Goal: Task Accomplishment & Management: Manage account settings

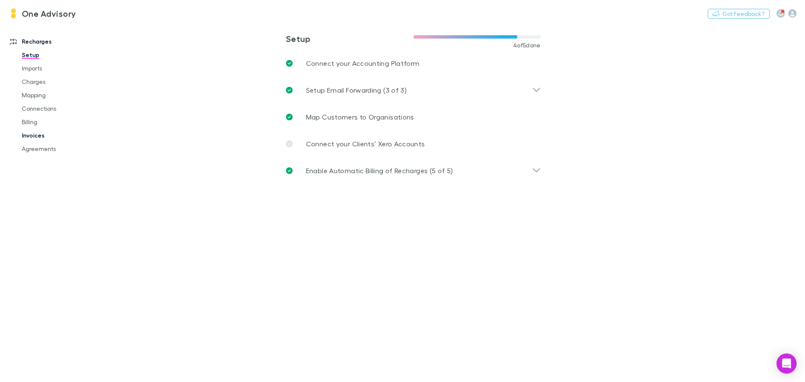
click at [38, 132] on link "Invoices" at bounding box center [63, 135] width 100 height 13
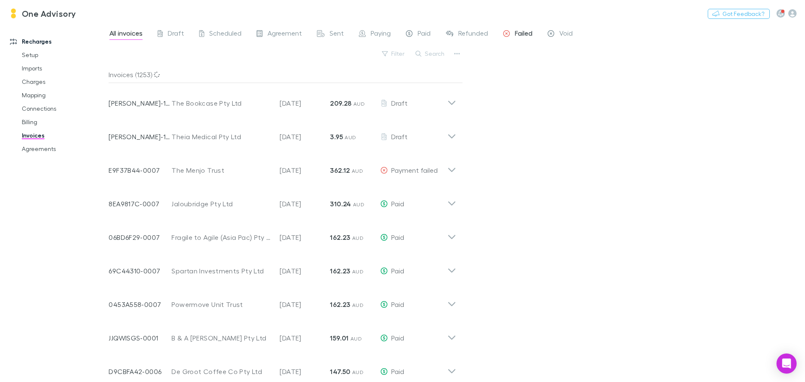
click at [520, 33] on span "Failed" at bounding box center [524, 34] width 18 height 11
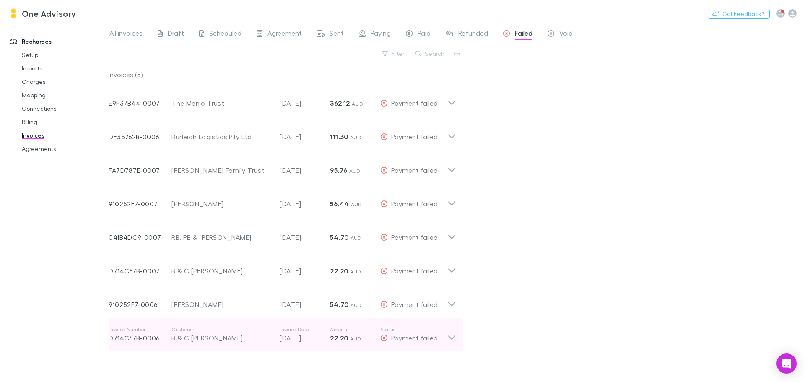
click at [151, 334] on p "D714C67B-0006" at bounding box center [140, 338] width 63 height 10
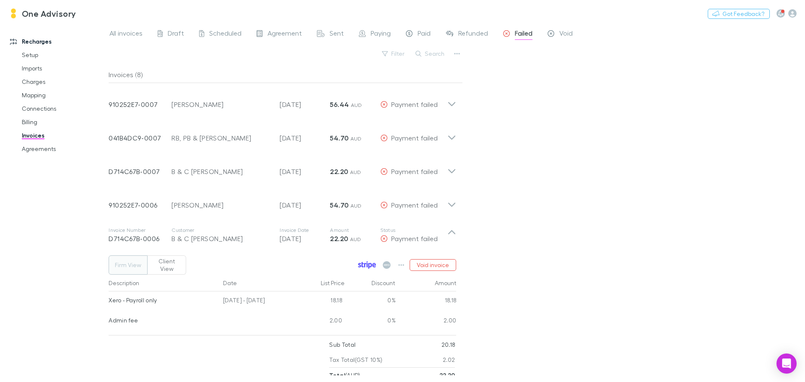
click at [369, 261] on icon at bounding box center [367, 265] width 18 height 8
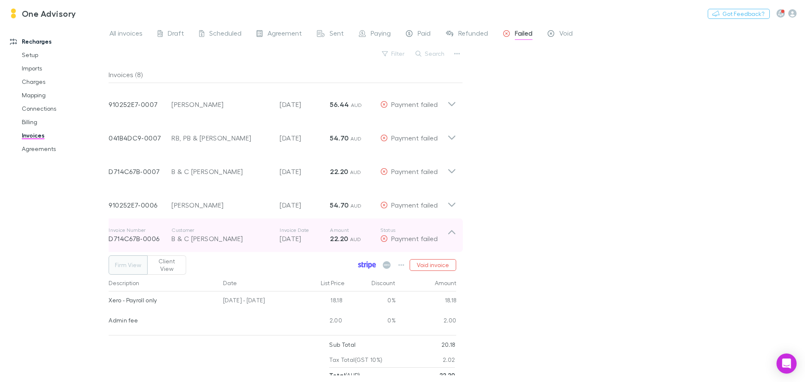
click at [195, 241] on div "B & C [PERSON_NAME]" at bounding box center [222, 239] width 100 height 10
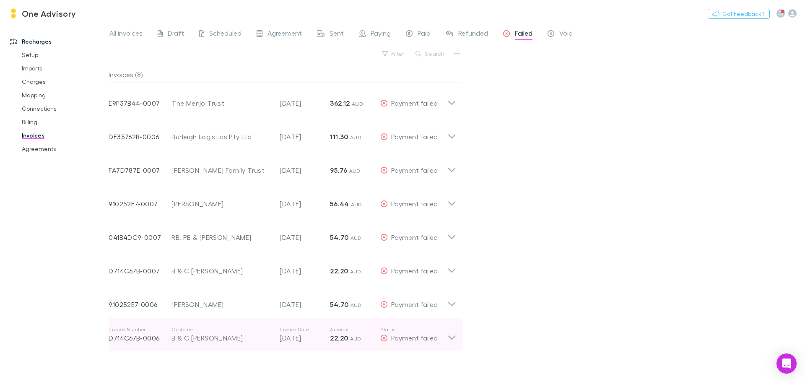
scroll to position [0, 0]
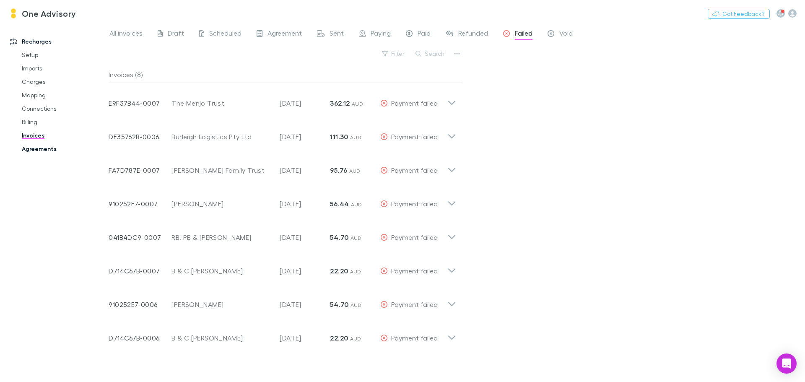
click at [36, 149] on link "Agreements" at bounding box center [63, 148] width 100 height 13
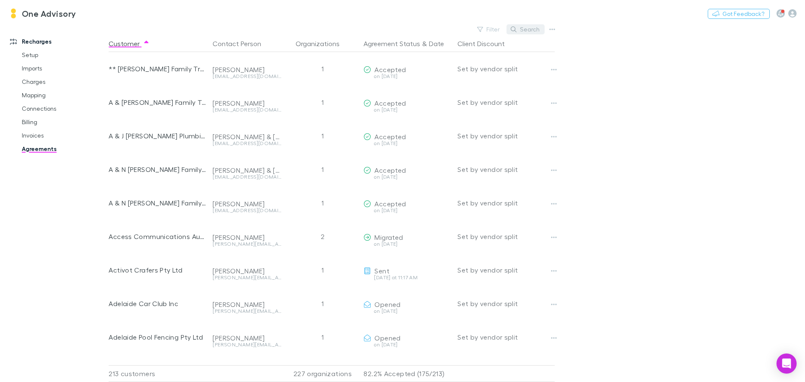
click at [533, 30] on button "Search" at bounding box center [526, 29] width 38 height 10
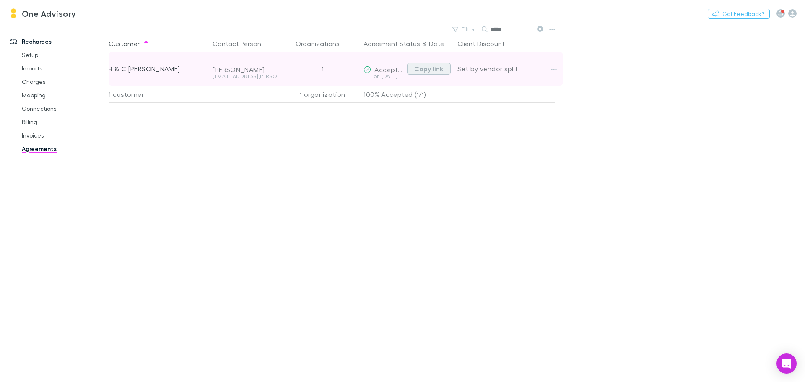
type input "*****"
click at [429, 70] on button "Copy link" at bounding box center [429, 69] width 44 height 12
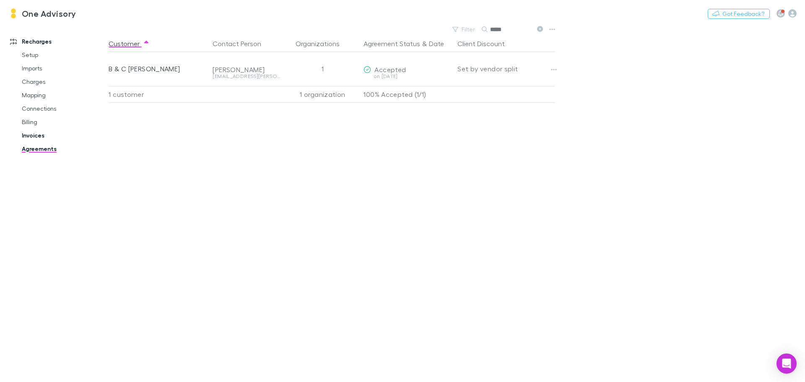
click at [33, 136] on link "Invoices" at bounding box center [63, 135] width 100 height 13
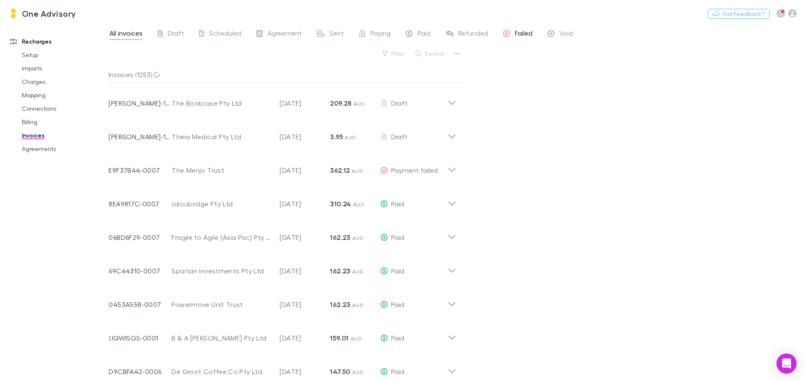
click at [517, 31] on span "Failed" at bounding box center [524, 34] width 18 height 11
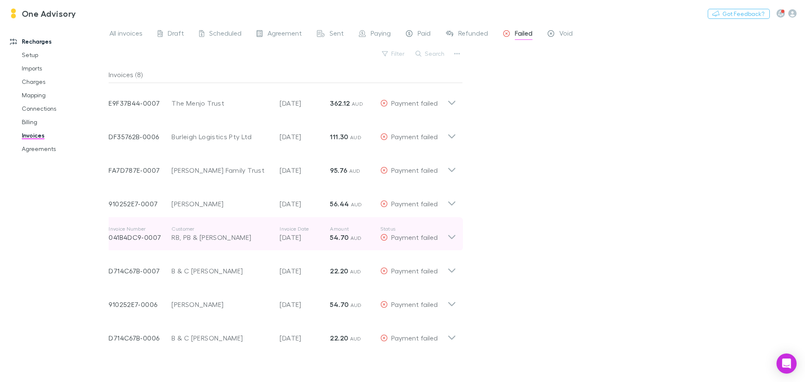
click at [191, 240] on div "RB, PB & [PERSON_NAME]" at bounding box center [222, 237] width 100 height 10
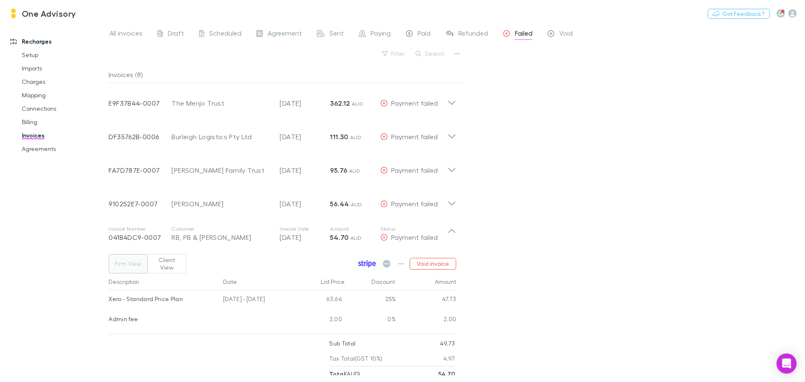
click at [362, 262] on icon at bounding box center [360, 264] width 3 height 5
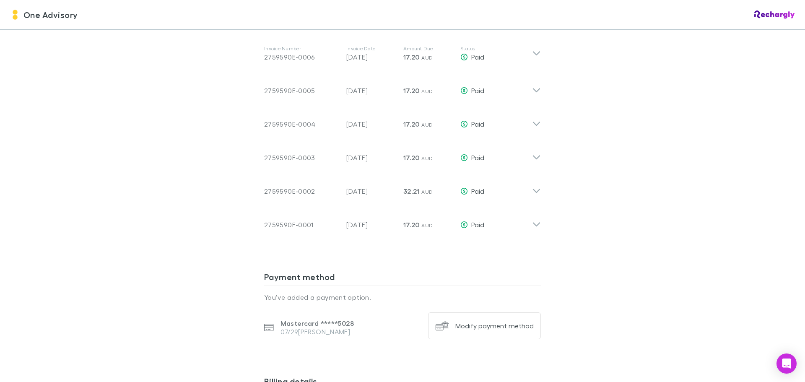
scroll to position [168, 0]
